Goal: Task Accomplishment & Management: Complete application form

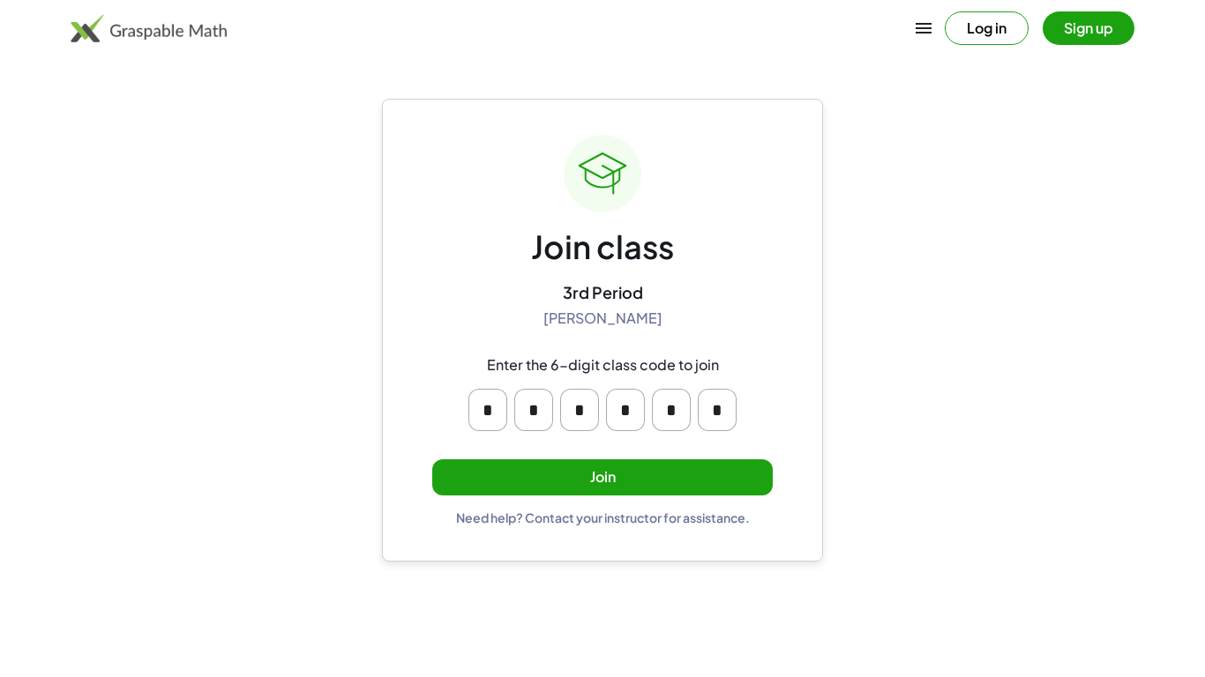
click at [575, 470] on button "Join" at bounding box center [602, 478] width 340 height 36
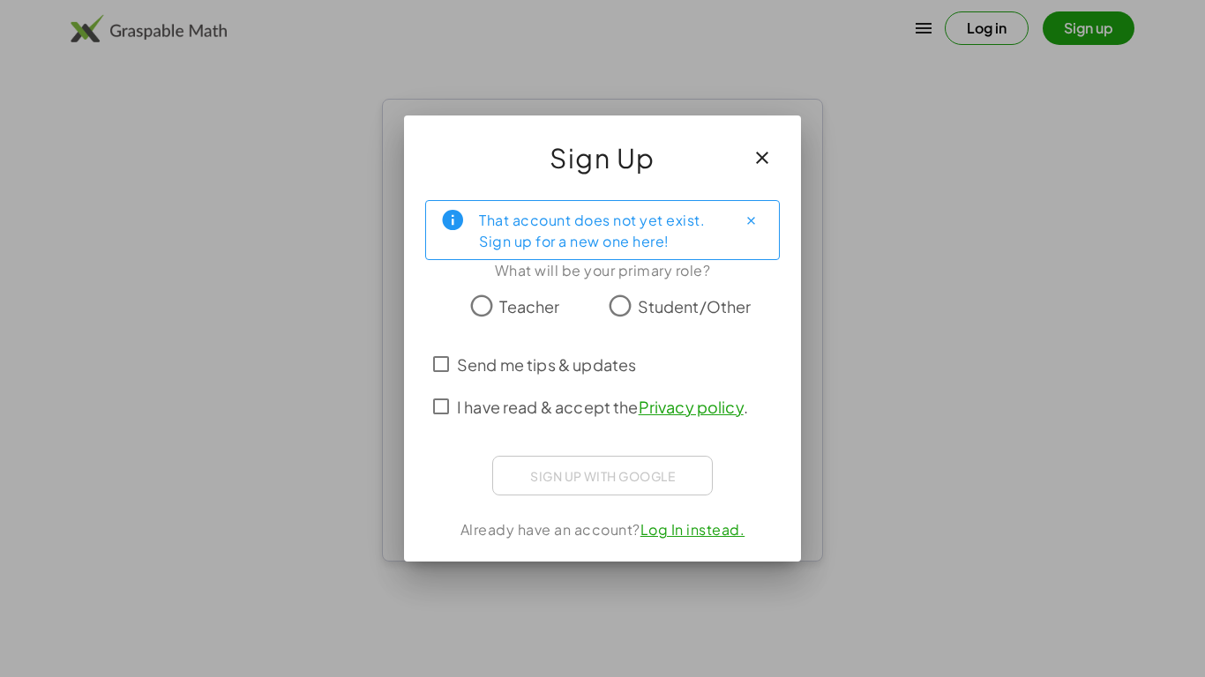
click at [656, 289] on label "Student/Other" at bounding box center [695, 305] width 114 height 35
click at [589, 370] on span "Send me tips & updates" at bounding box center [546, 365] width 179 height 24
click at [546, 426] on label "I have read & accept the Privacy policy ." at bounding box center [602, 406] width 291 height 42
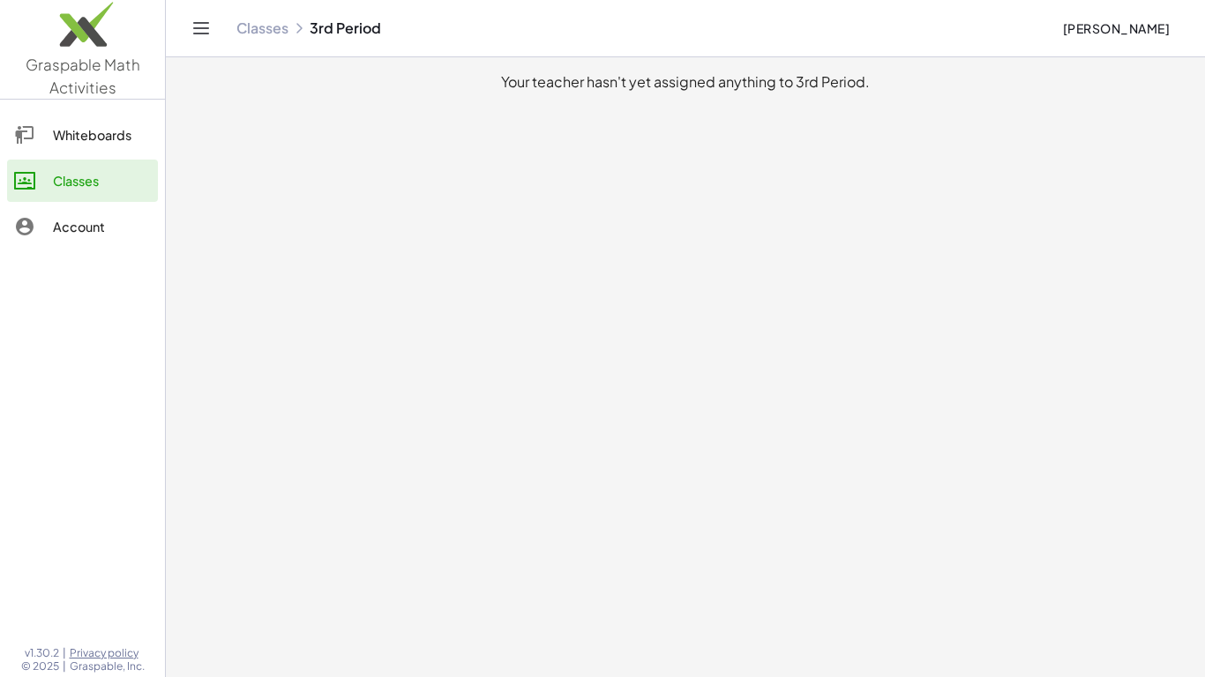
click at [54, 147] on link "Whiteboards" at bounding box center [82, 135] width 151 height 42
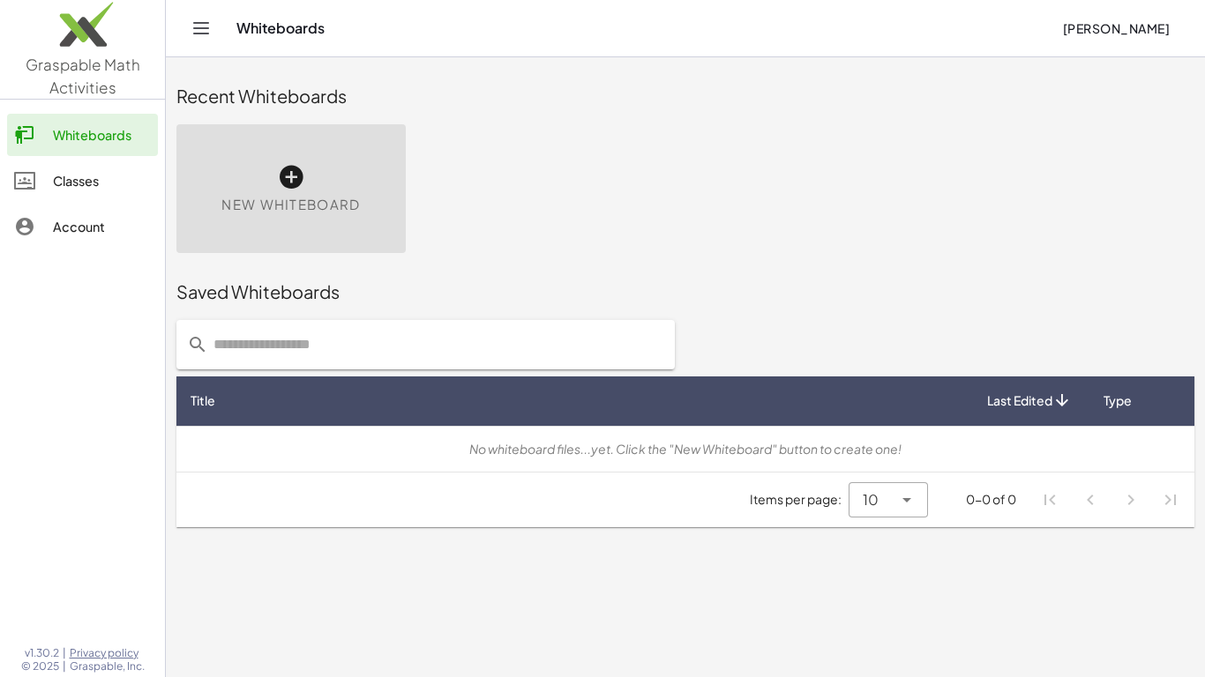
click at [86, 184] on div "Classes" at bounding box center [102, 180] width 98 height 21
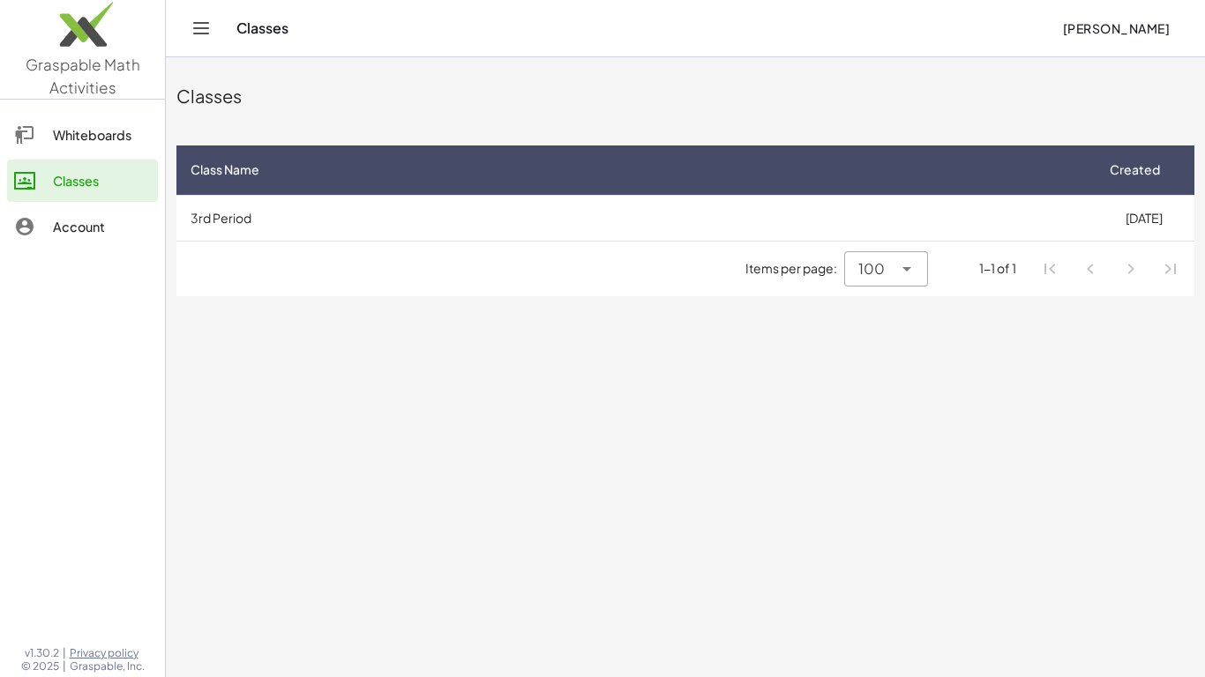
click at [80, 194] on link "Classes" at bounding box center [82, 181] width 151 height 42
click at [317, 169] on div "Class Name" at bounding box center [635, 170] width 888 height 19
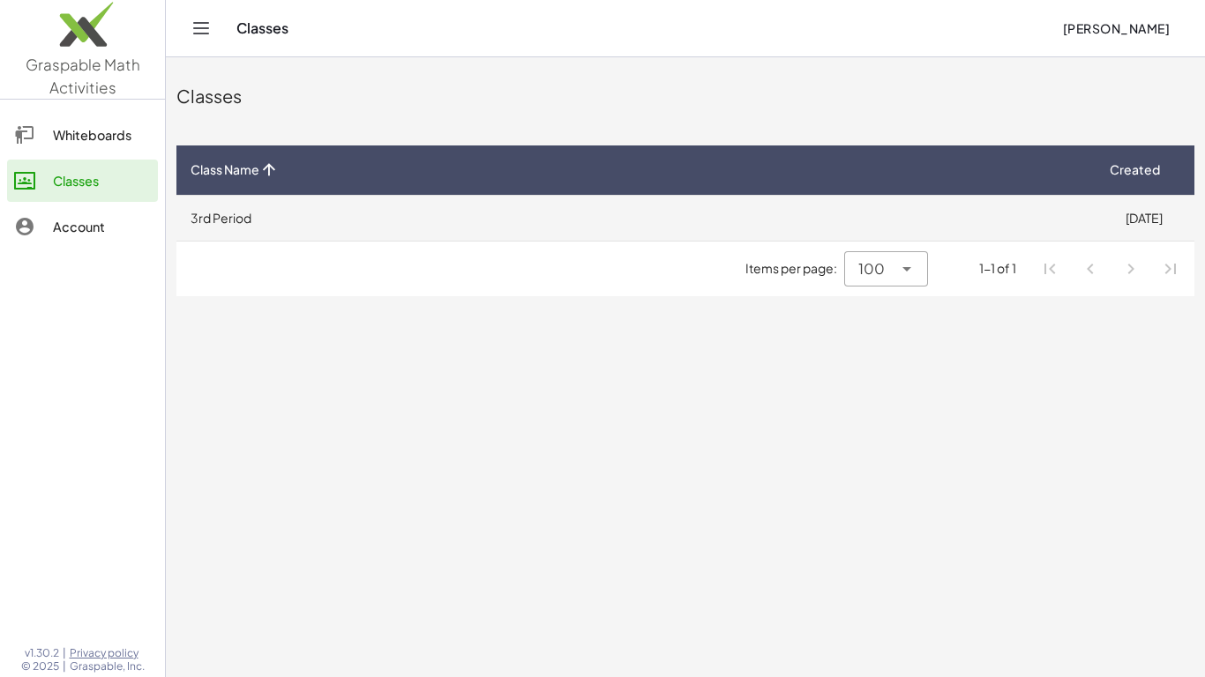
click at [266, 211] on td "3rd Period" at bounding box center [634, 218] width 916 height 46
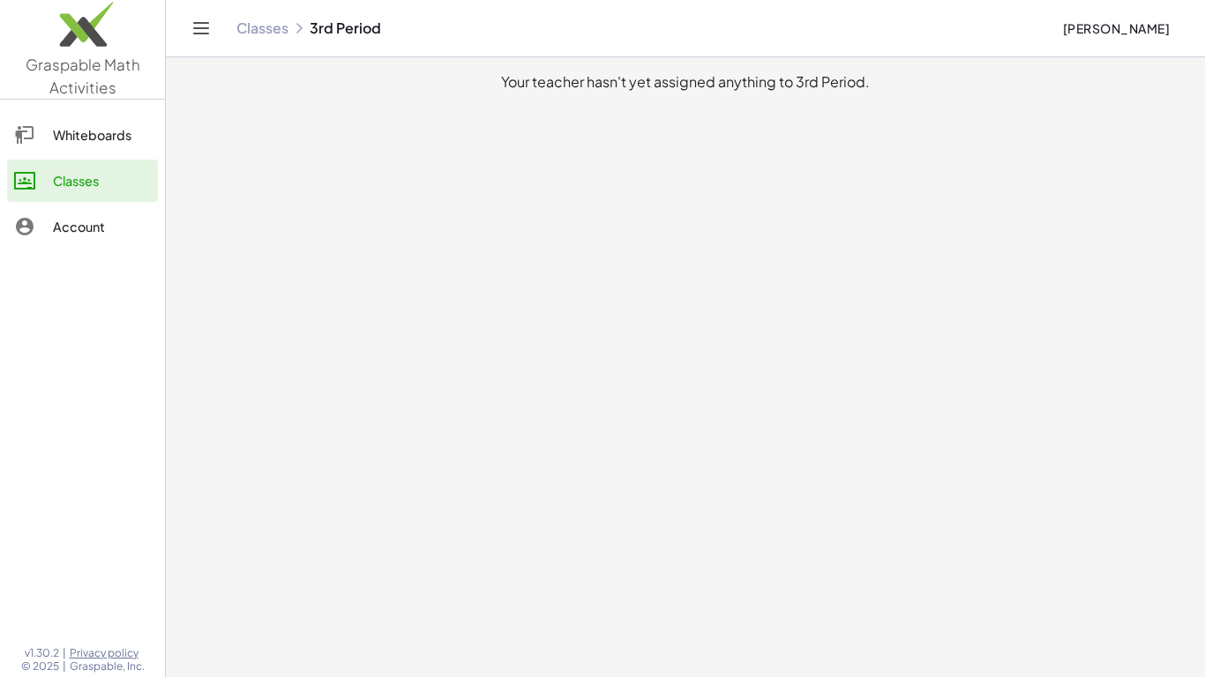
click at [265, 210] on main "Your teacher hasn't yet assigned anything to 3rd Period." at bounding box center [685, 338] width 1039 height 677
